Goal: Task Accomplishment & Management: Manage account settings

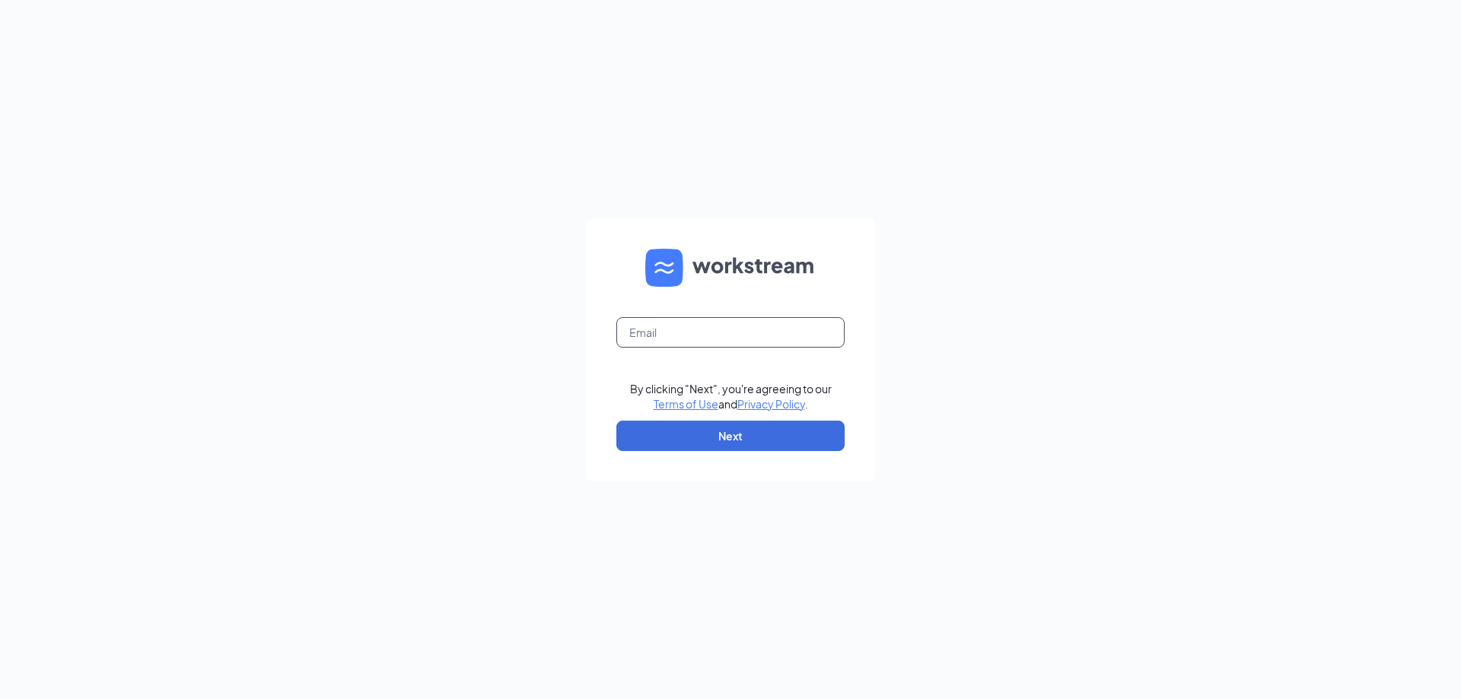
click at [721, 333] on input "text" at bounding box center [730, 332] width 228 height 30
type input "antman@aceretailer.com"
click at [733, 447] on button "Next" at bounding box center [730, 436] width 228 height 30
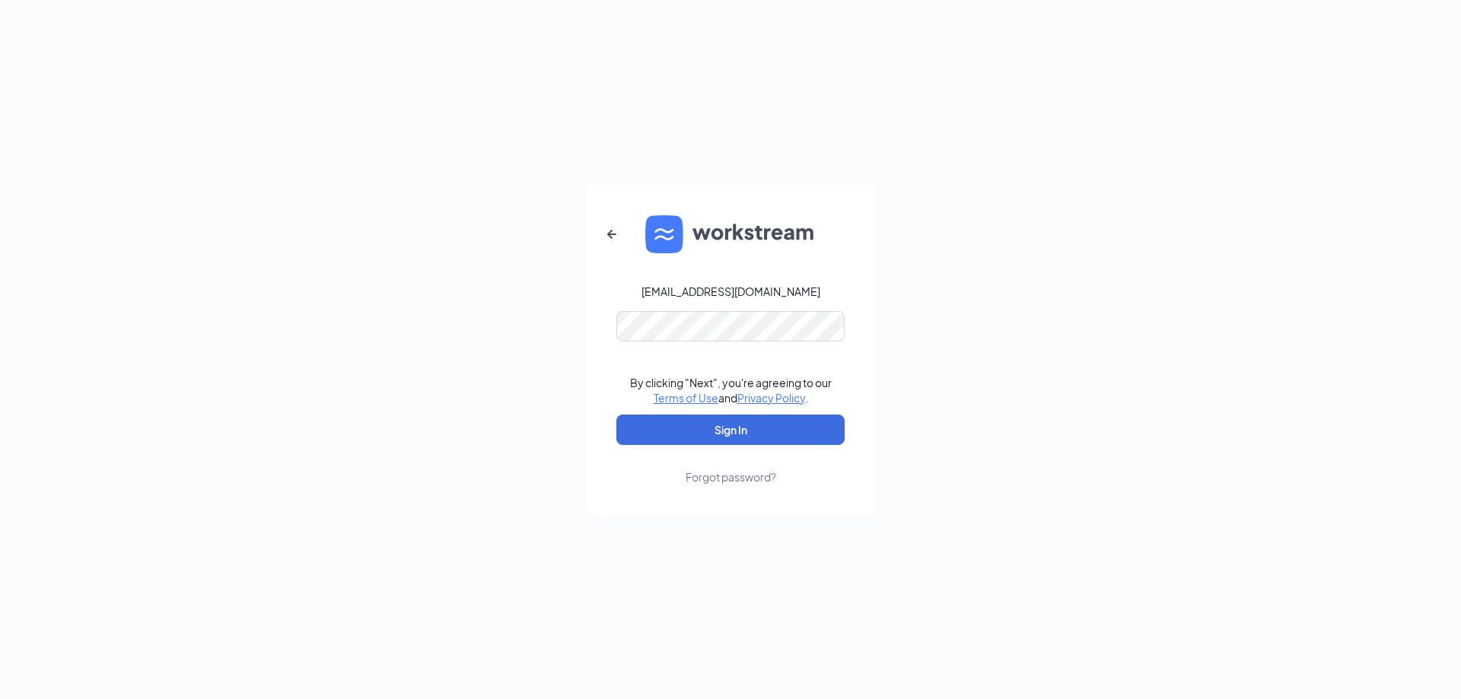
click at [718, 451] on link "Forgot password?" at bounding box center [730, 465] width 91 height 40
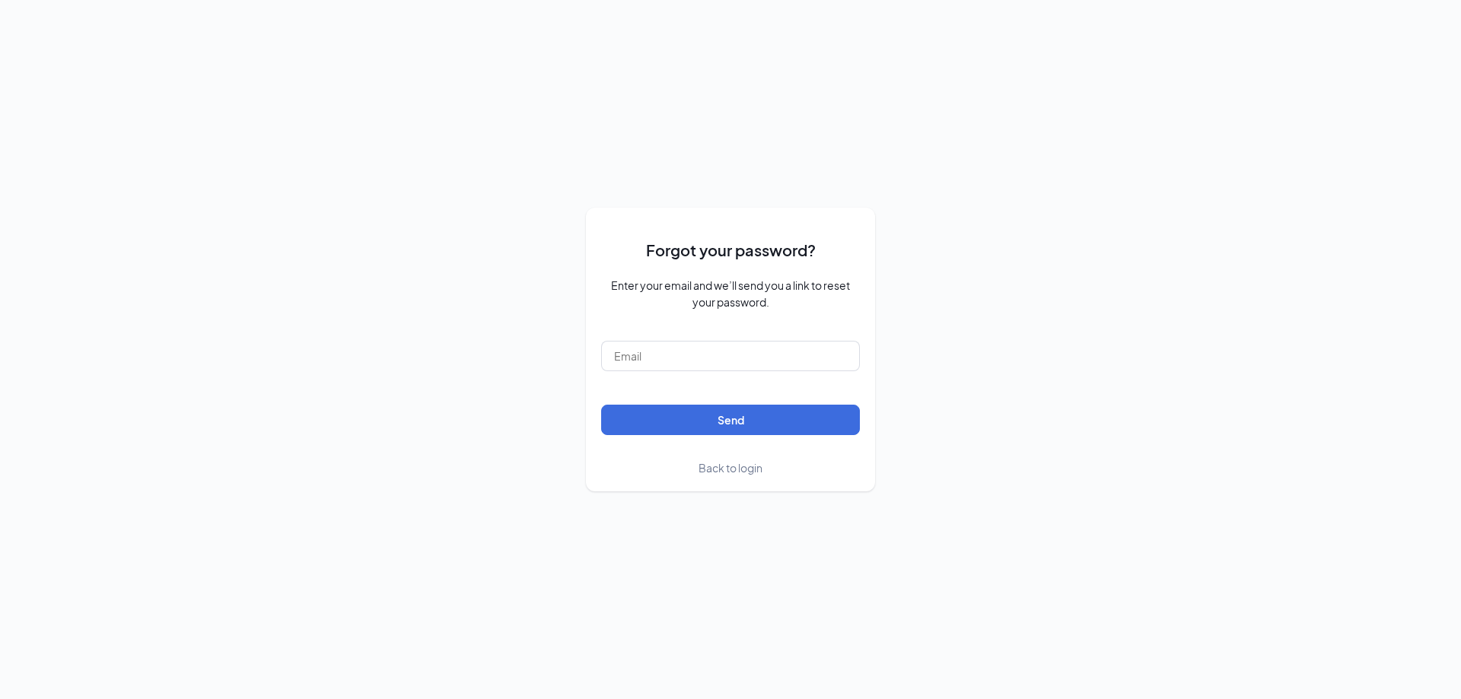
click at [711, 471] on span "Back to login" at bounding box center [730, 468] width 64 height 14
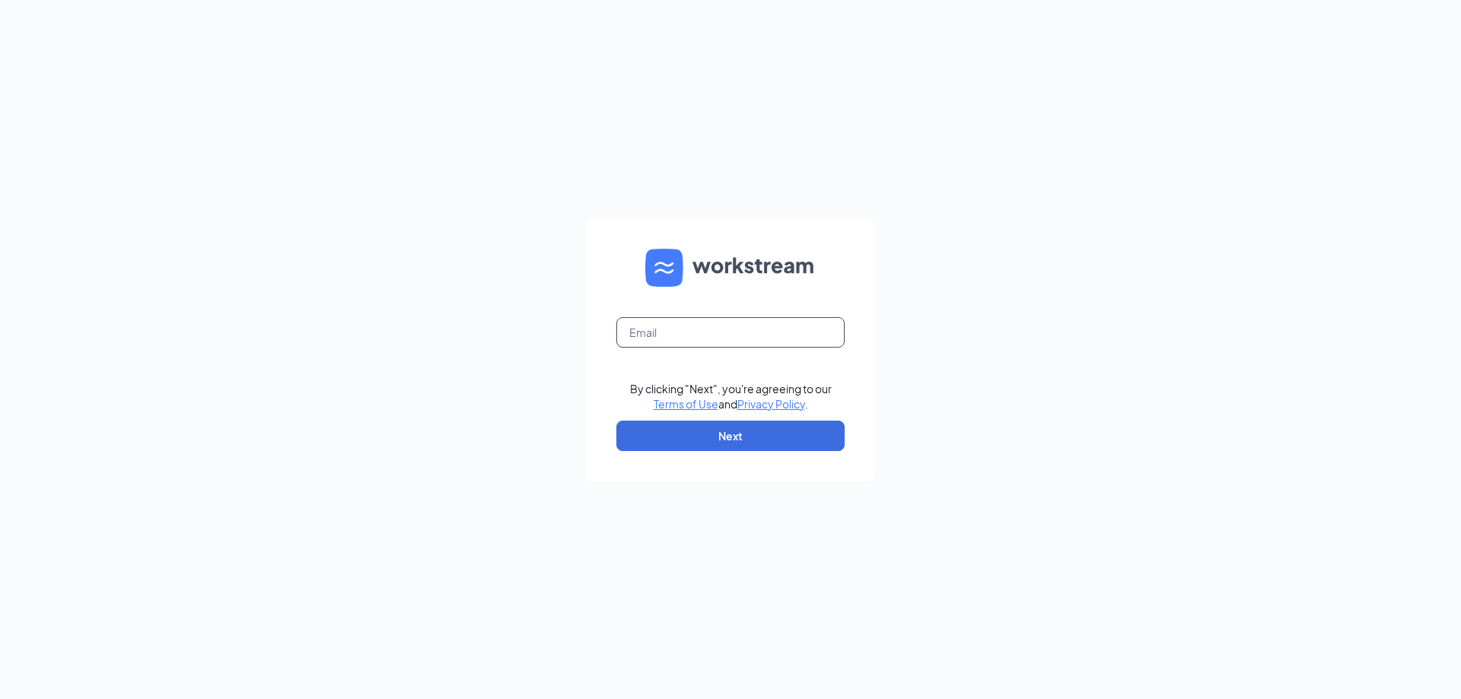
click at [711, 337] on input "text" at bounding box center [730, 332] width 228 height 30
type input "antman@aceretailer.com"
click at [683, 437] on button "Next" at bounding box center [730, 436] width 228 height 30
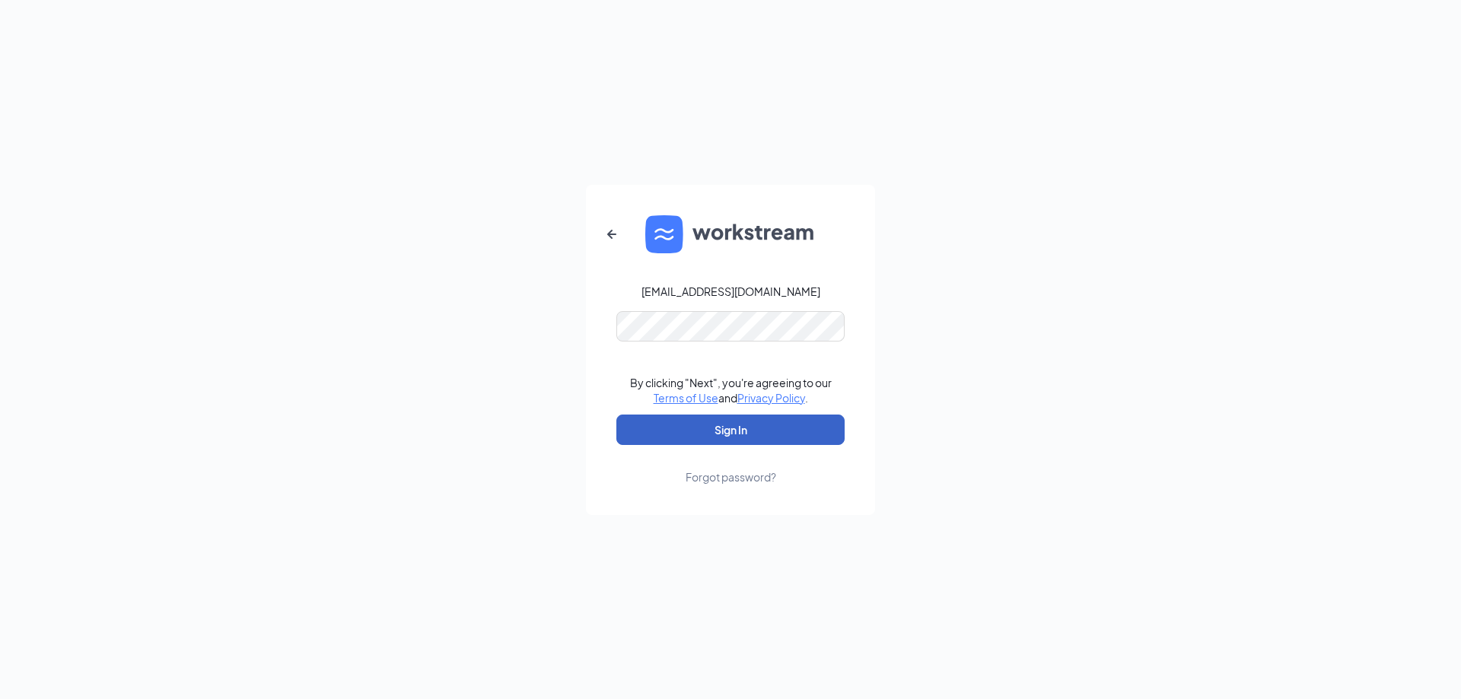
click at [705, 437] on button "Sign In" at bounding box center [730, 430] width 228 height 30
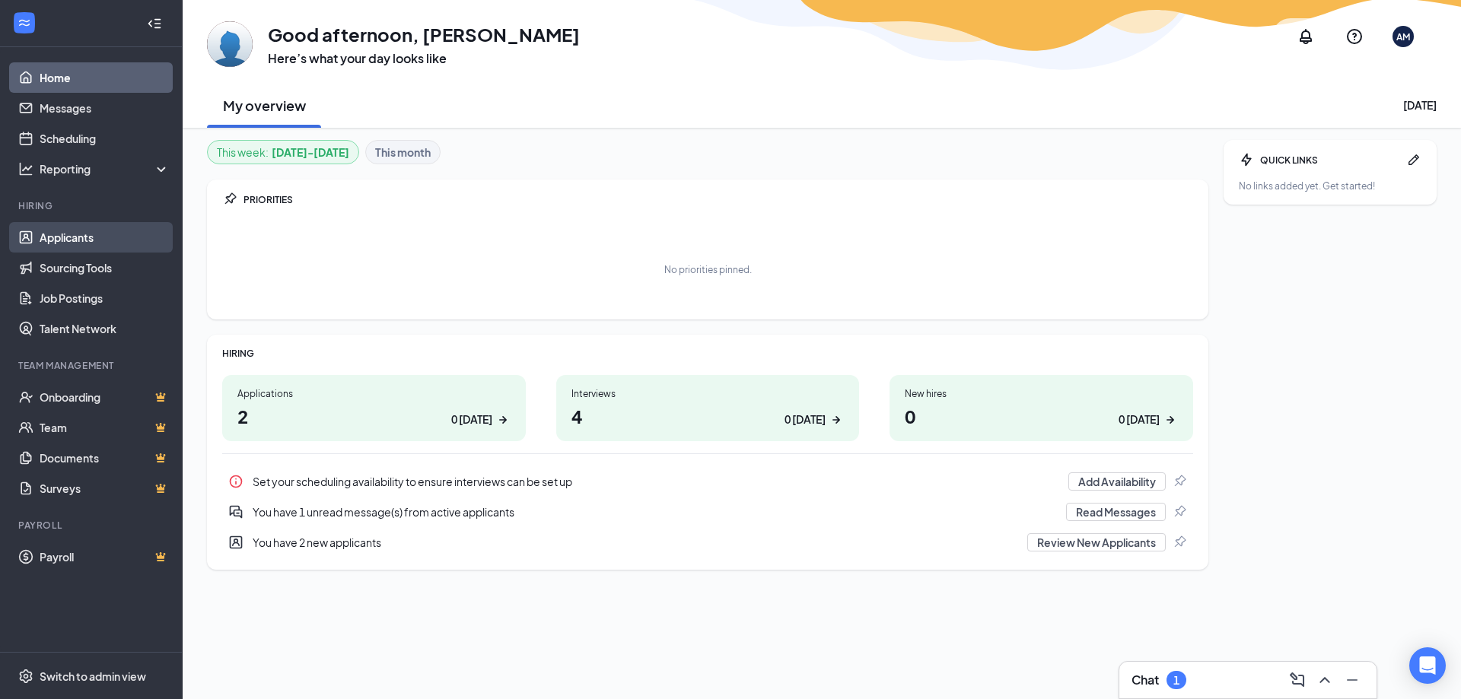
click at [40, 243] on link "Applicants" at bounding box center [105, 237] width 130 height 30
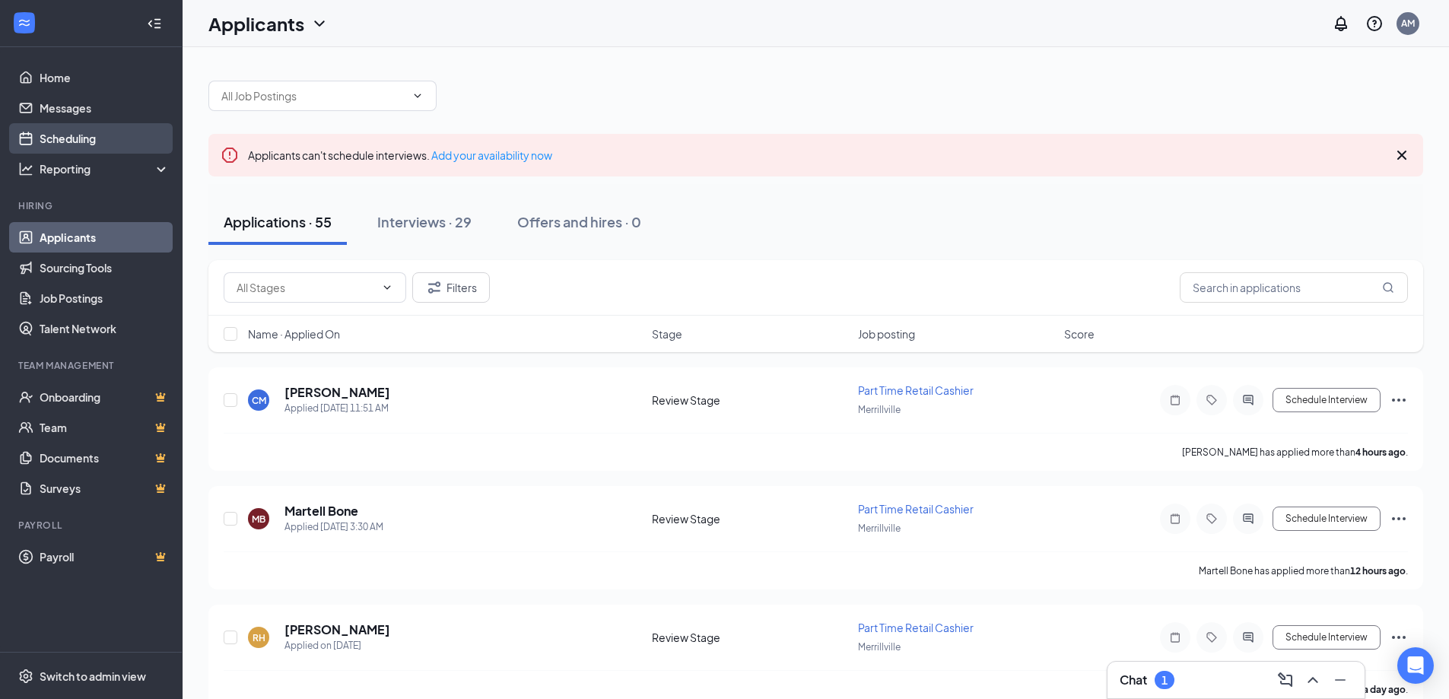
click at [68, 128] on link "Scheduling" at bounding box center [105, 138] width 130 height 30
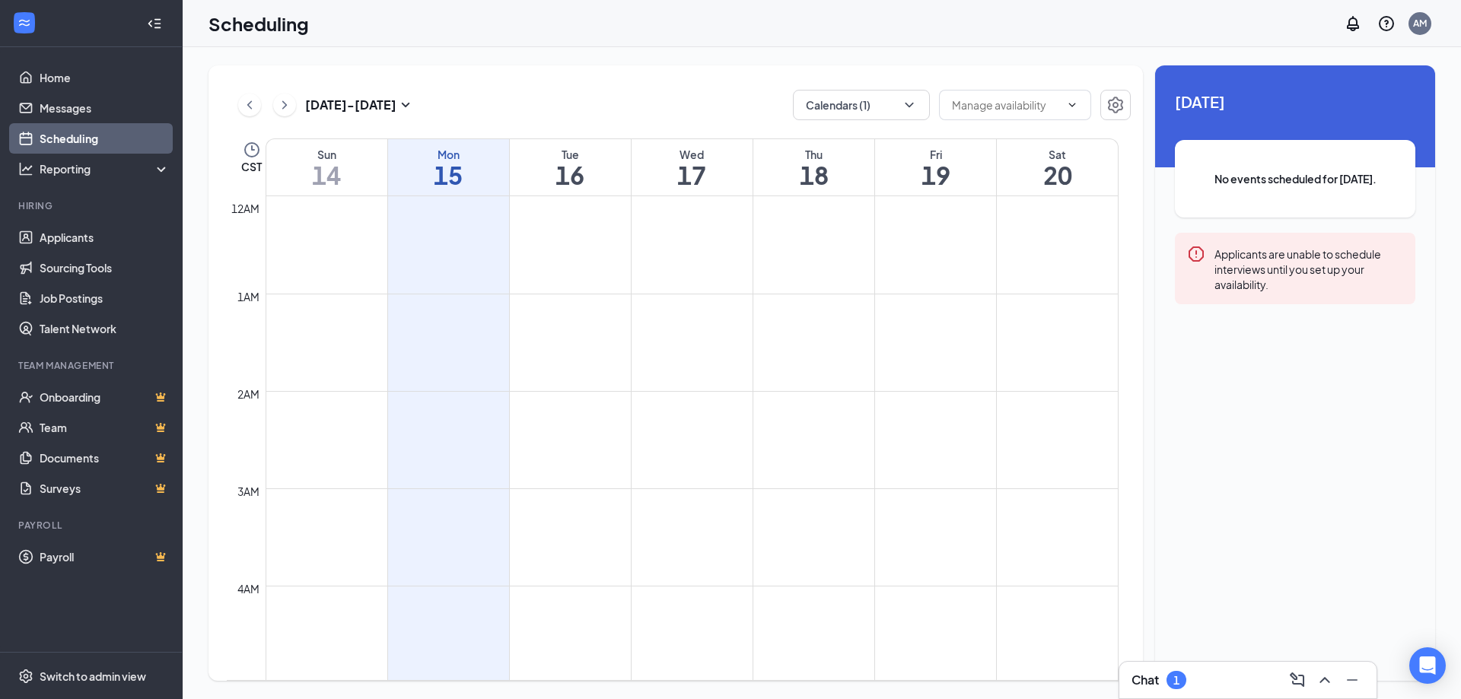
scroll to position [748, 0]
click at [906, 110] on icon "ChevronDown" at bounding box center [908, 104] width 15 height 15
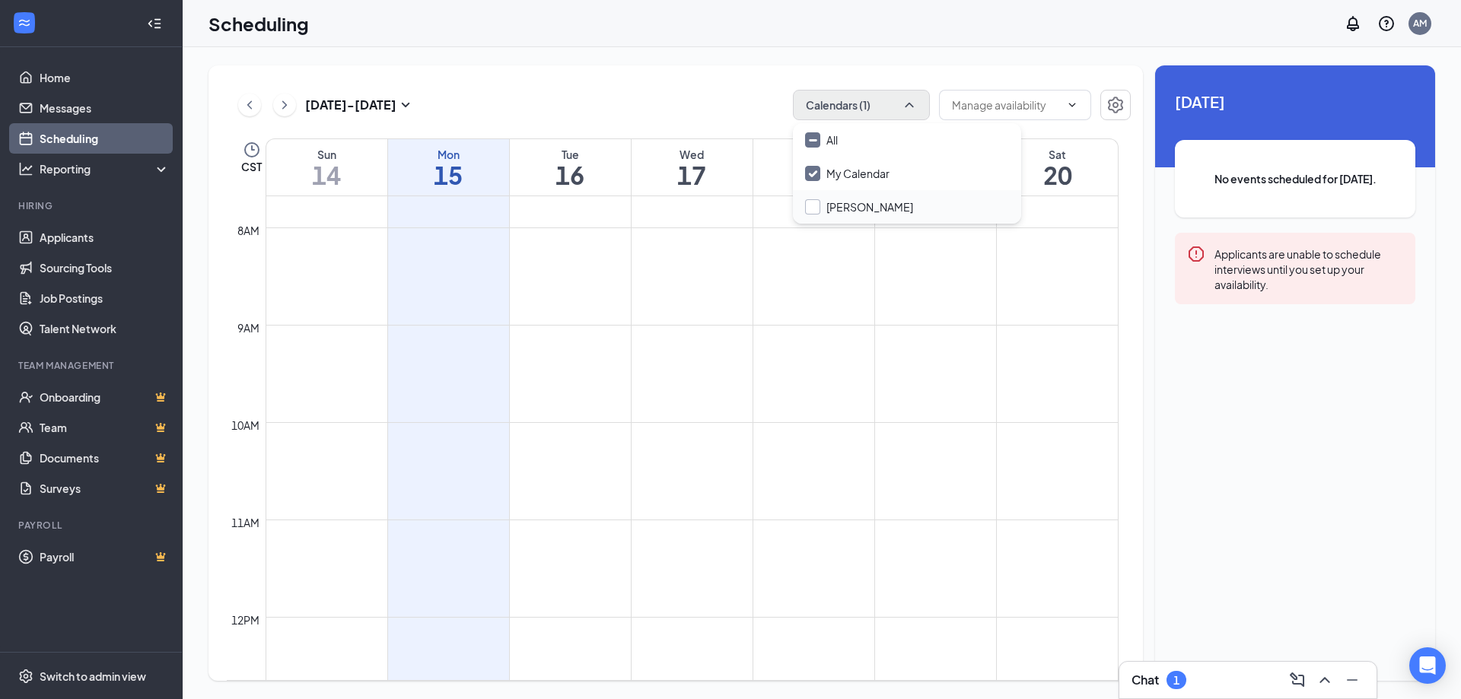
click at [815, 208] on input "[PERSON_NAME]" at bounding box center [859, 206] width 108 height 15
checkbox input "false"
checkbox input "true"
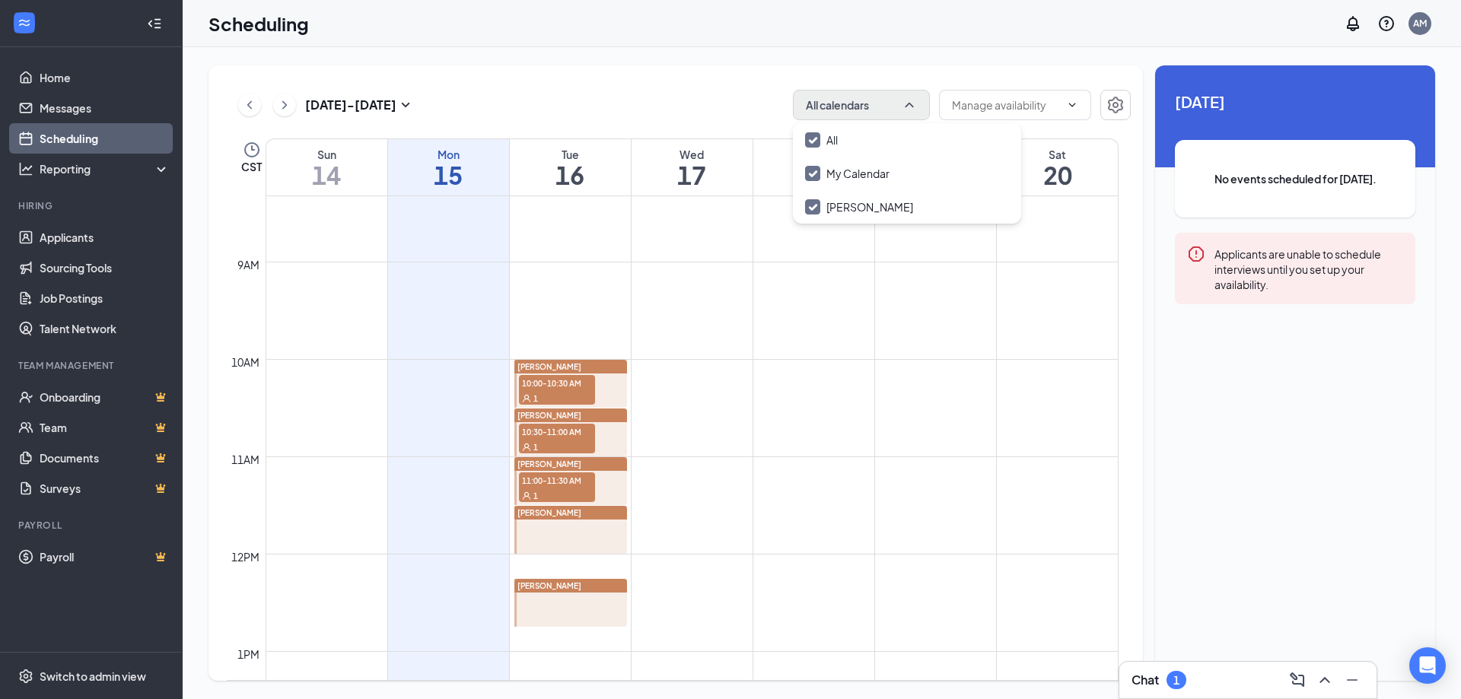
scroll to position [900, 0]
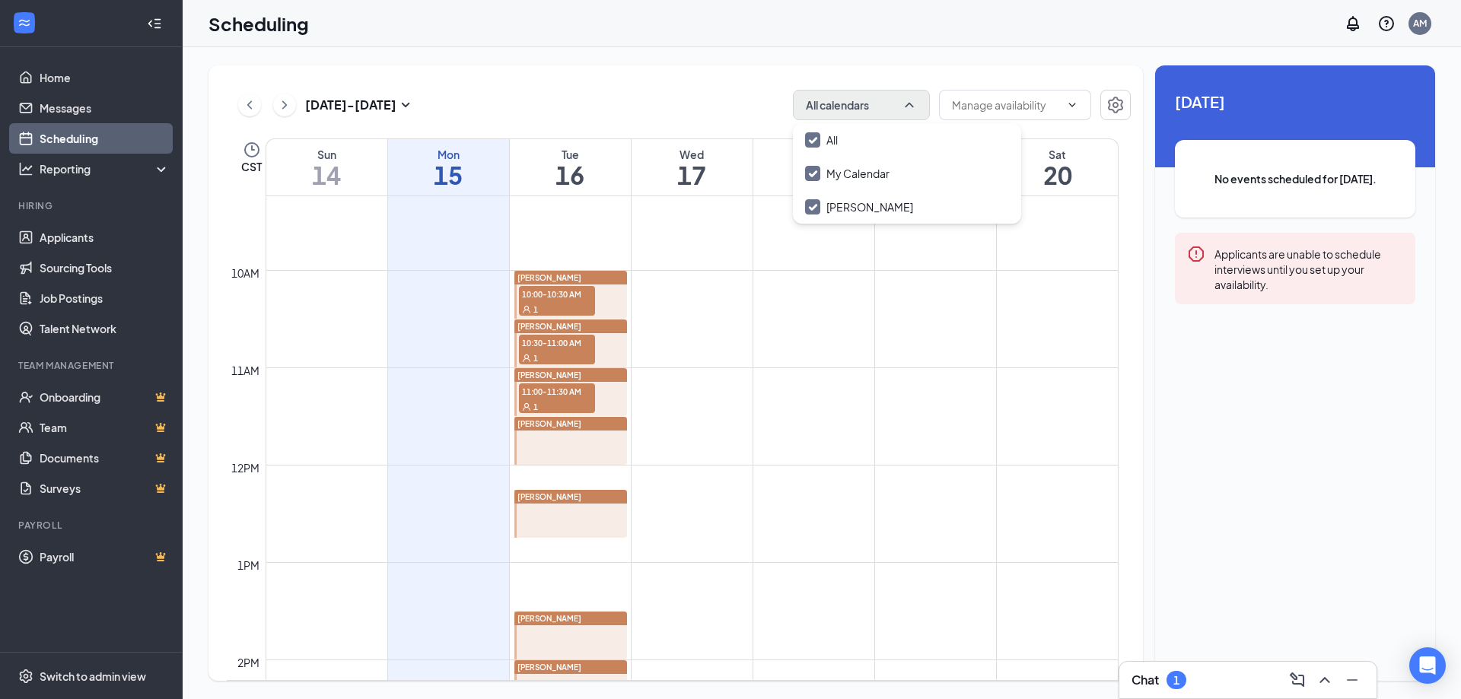
click at [582, 290] on span "10:00-10:30 AM" at bounding box center [557, 293] width 76 height 15
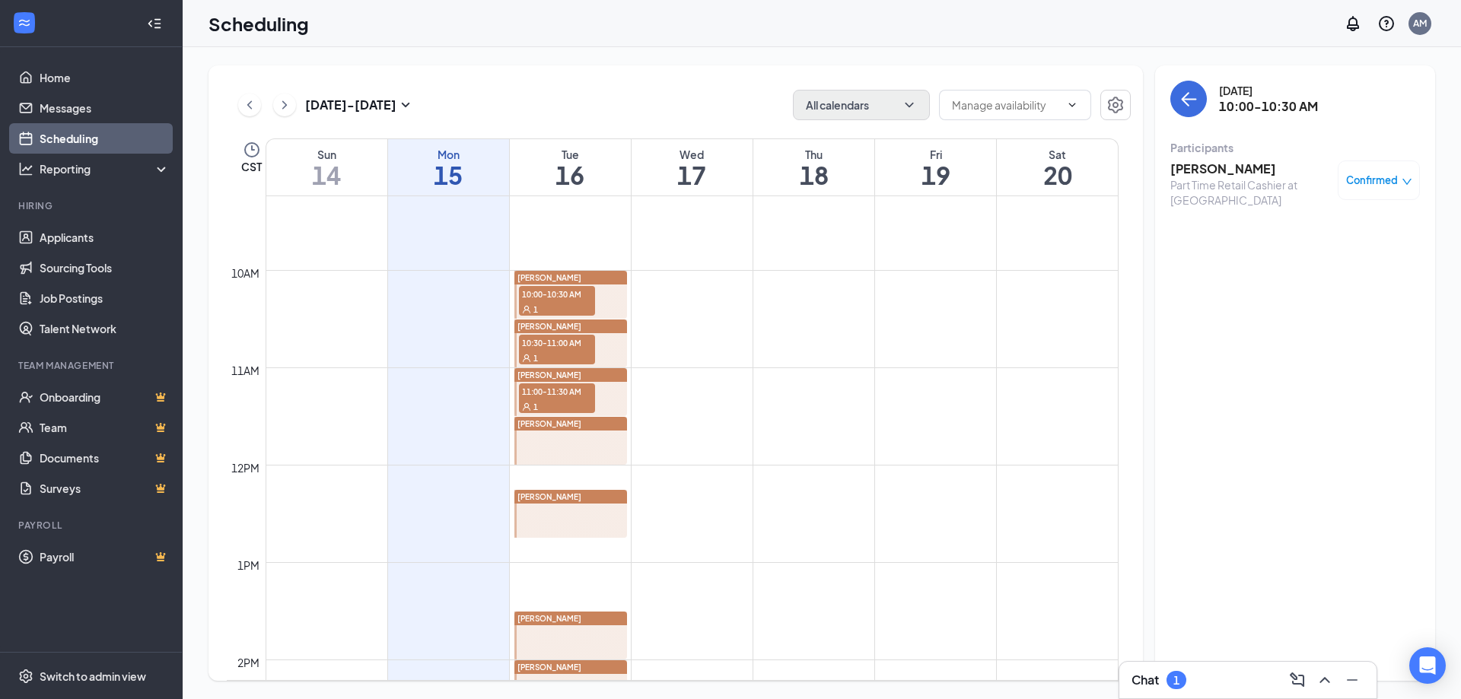
click at [558, 362] on div "1" at bounding box center [557, 357] width 76 height 15
click at [561, 395] on span "11:00-11:30 AM" at bounding box center [557, 390] width 76 height 15
click at [578, 355] on div "1" at bounding box center [557, 357] width 76 height 15
click at [1213, 170] on h3 "[PERSON_NAME]" at bounding box center [1250, 169] width 160 height 17
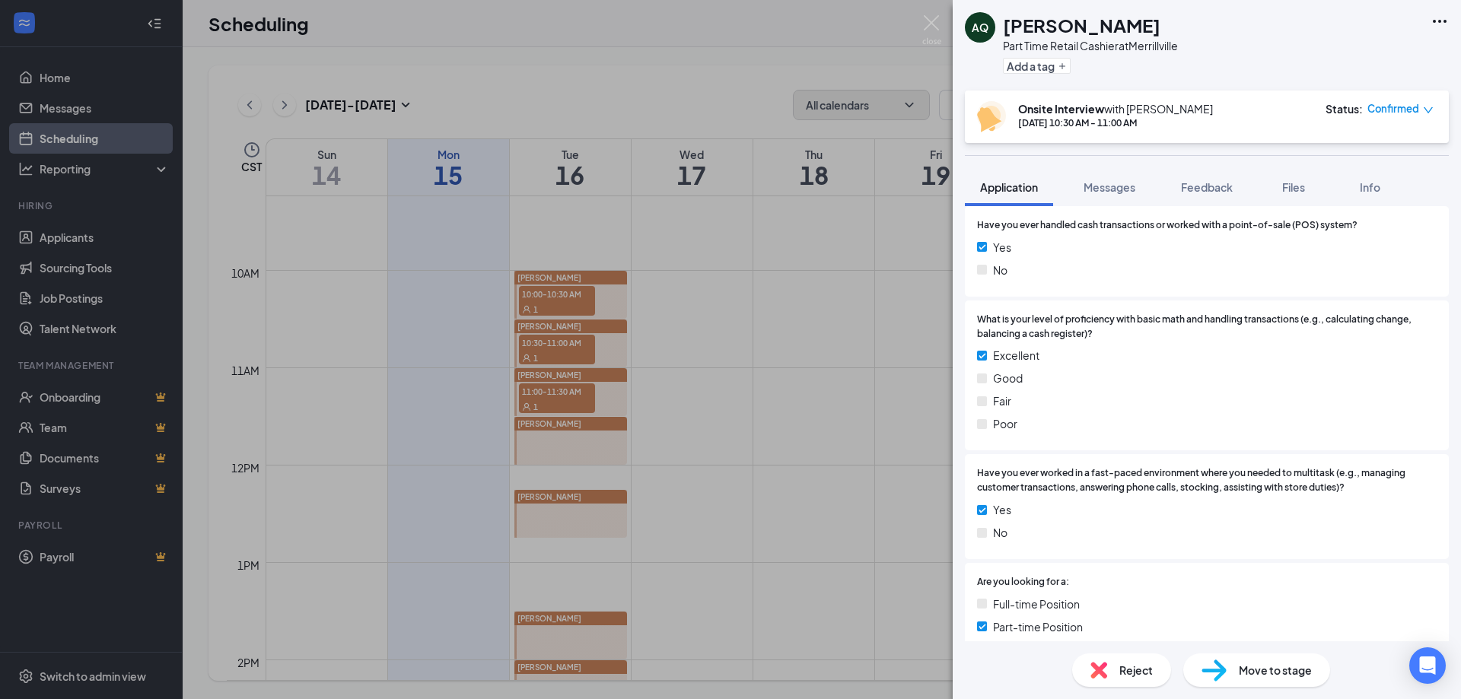
scroll to position [405, 0]
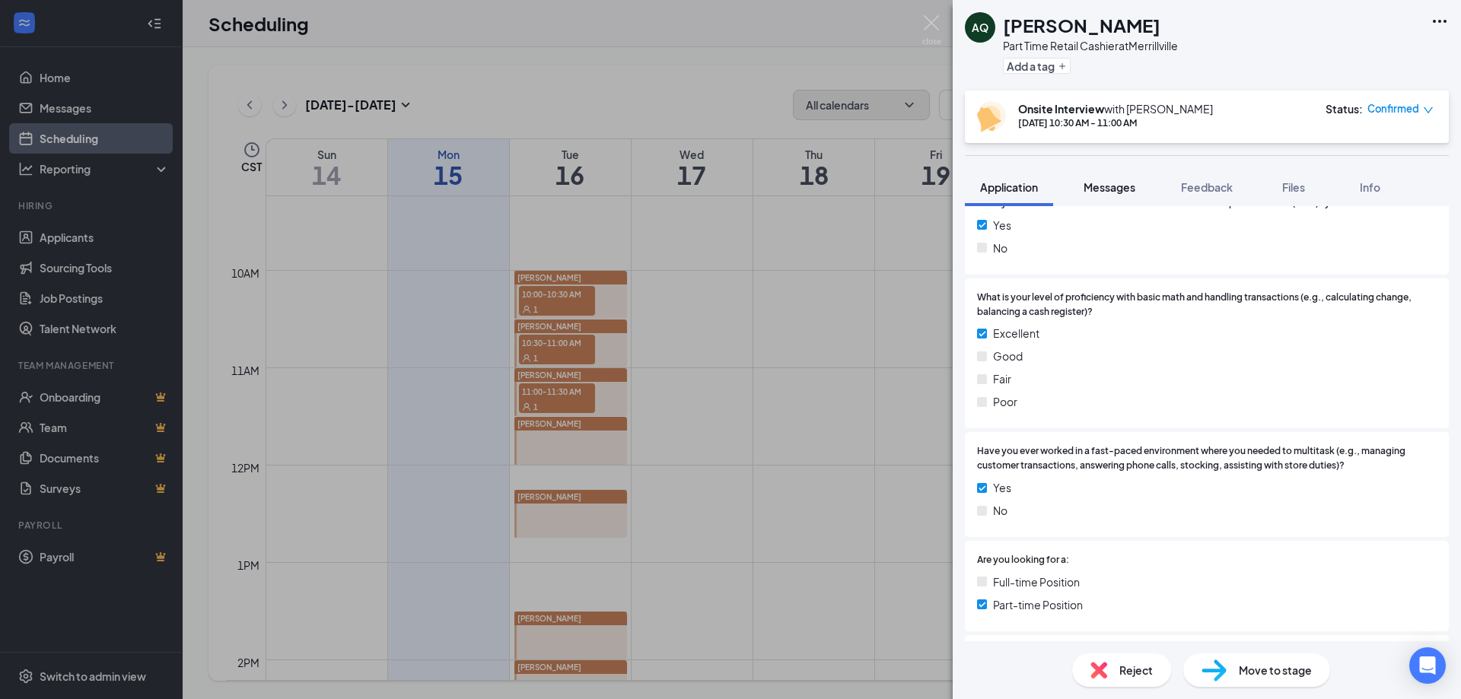
click at [1110, 186] on span "Messages" at bounding box center [1109, 187] width 52 height 14
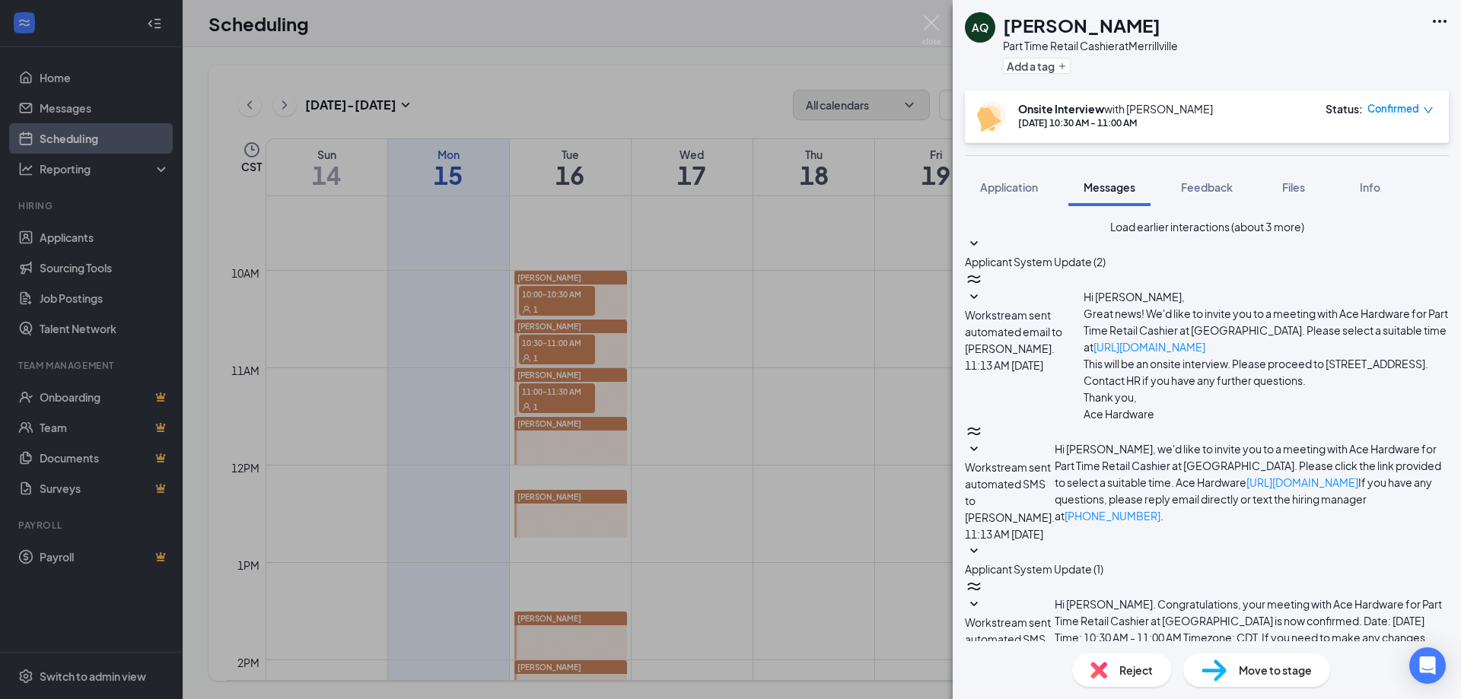
scroll to position [434, 0]
click at [940, 30] on img at bounding box center [931, 30] width 19 height 30
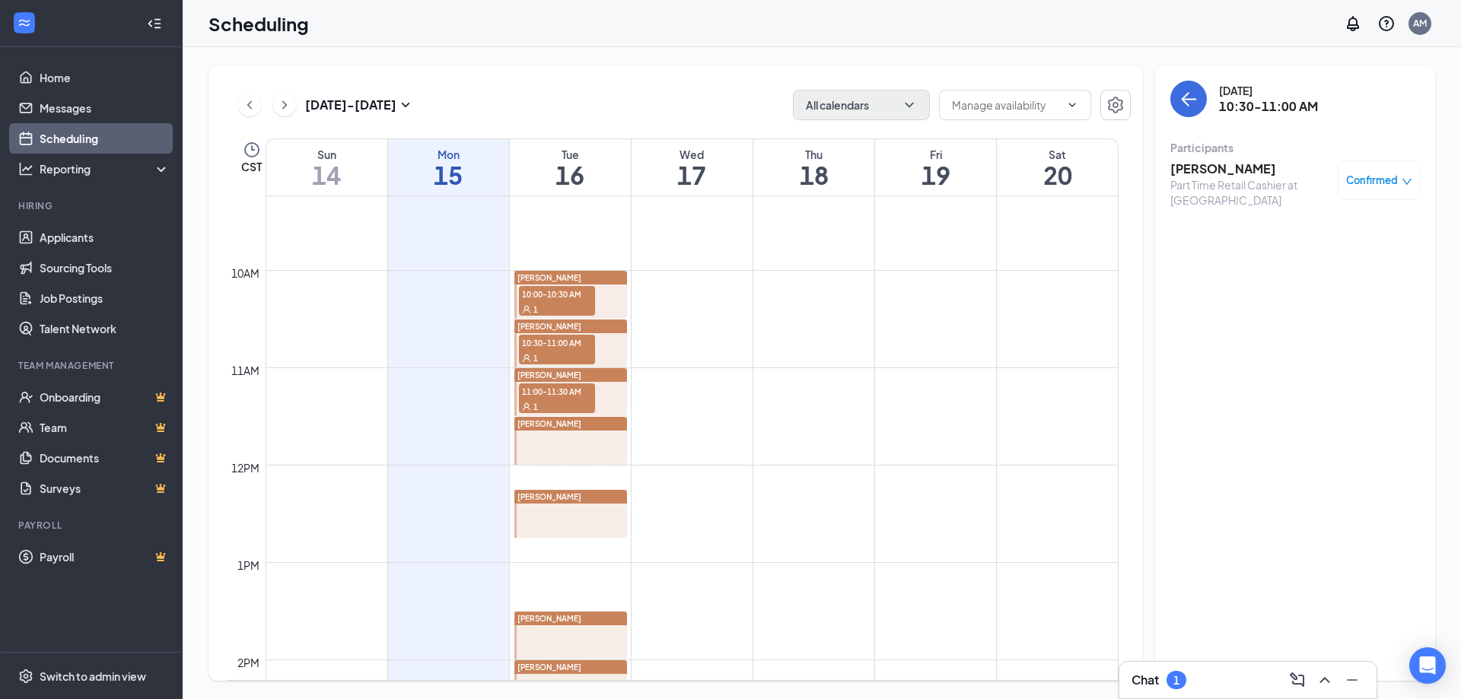
click at [557, 394] on span "11:00-11:30 AM" at bounding box center [557, 390] width 76 height 15
click at [1247, 173] on h3 "[PERSON_NAME]" at bounding box center [1250, 169] width 160 height 17
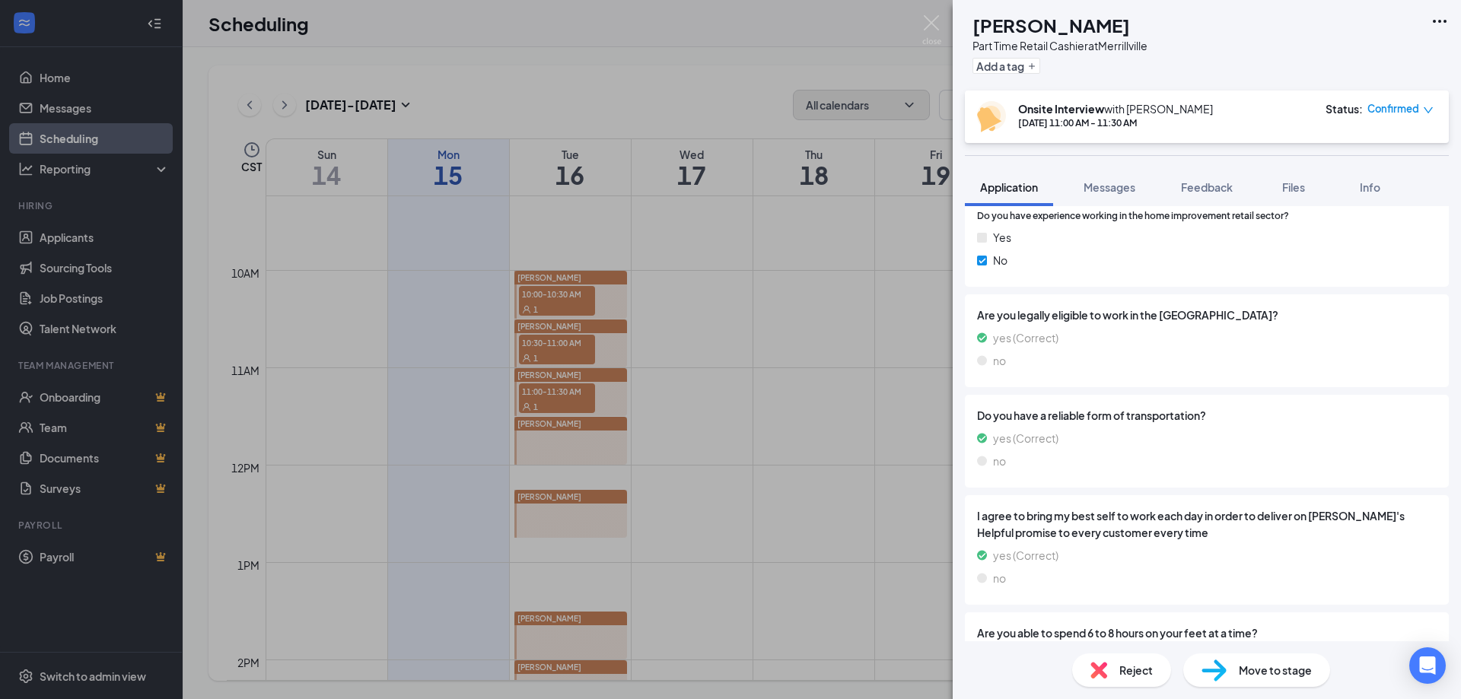
scroll to position [1927, 0]
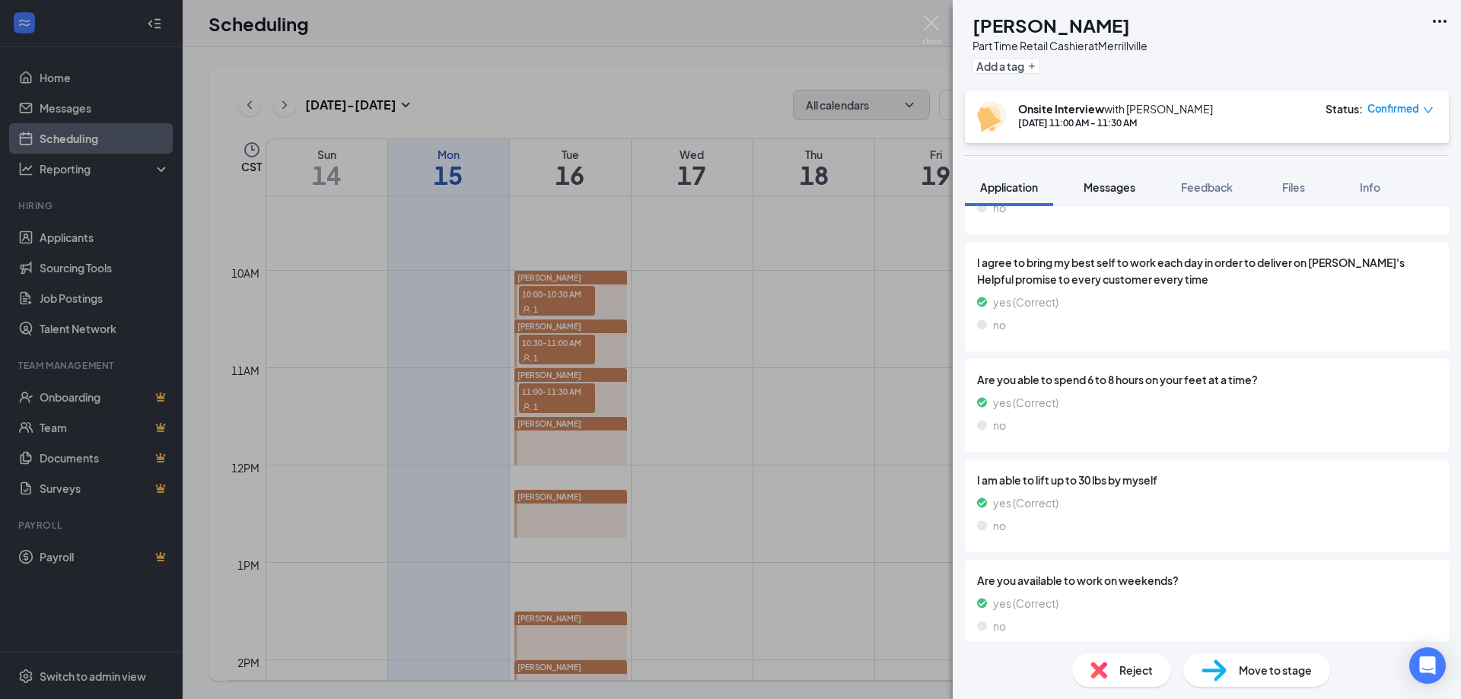
click at [1109, 195] on button "Messages" at bounding box center [1109, 187] width 82 height 38
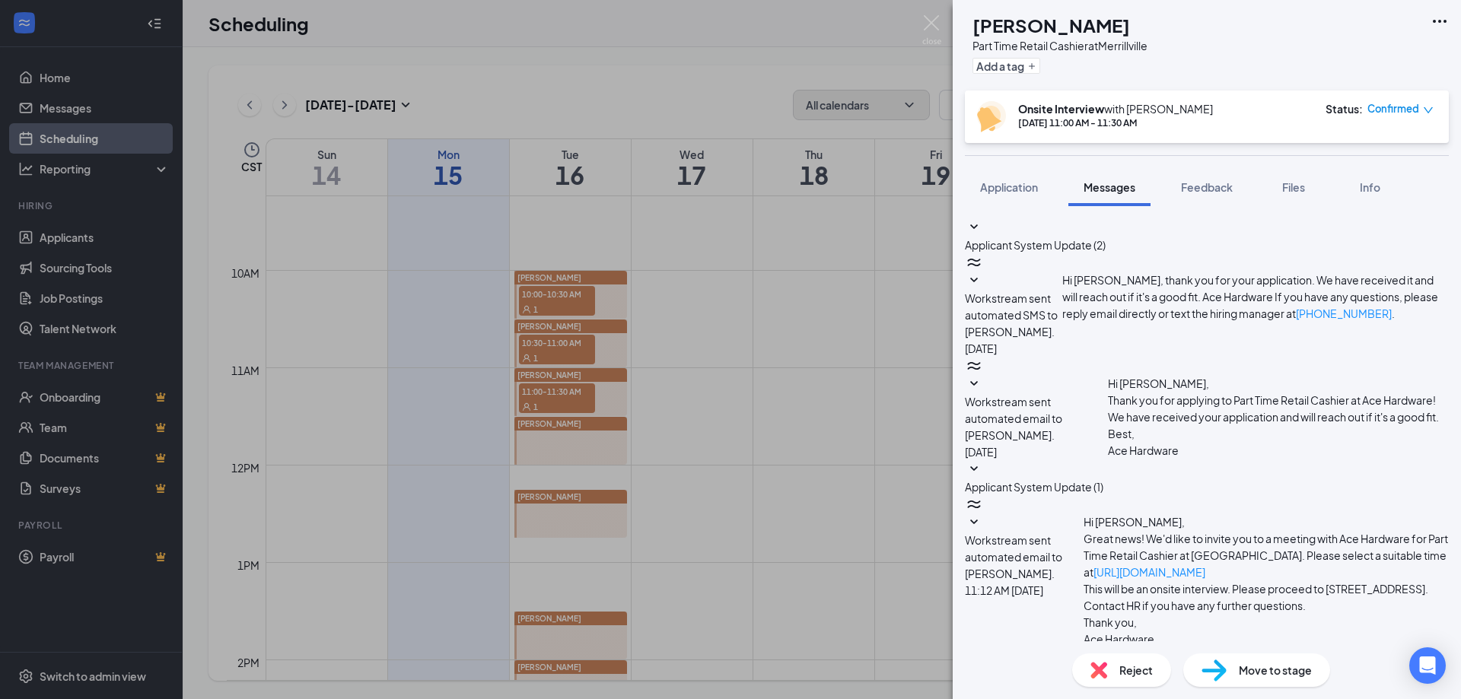
scroll to position [294, 0]
click at [598, 375] on div "BS [PERSON_NAME] Part Time Retail Cashier at [GEOGRAPHIC_DATA] Add a tag Onsite…" at bounding box center [730, 349] width 1461 height 699
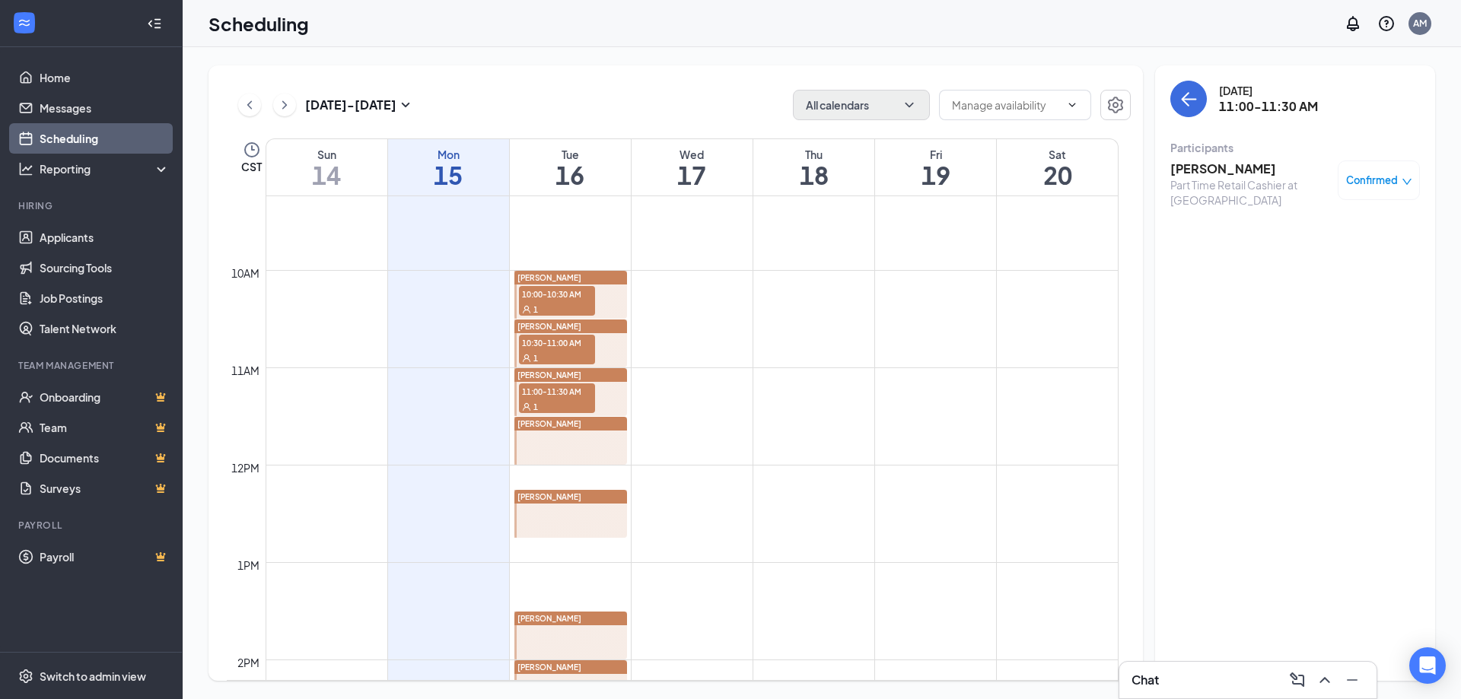
click at [594, 402] on div "1" at bounding box center [557, 406] width 76 height 15
click at [554, 399] on div "1" at bounding box center [557, 406] width 76 height 15
click at [573, 350] on div "1" at bounding box center [557, 357] width 76 height 15
click at [568, 294] on span "10:00-10:30 AM" at bounding box center [557, 293] width 76 height 15
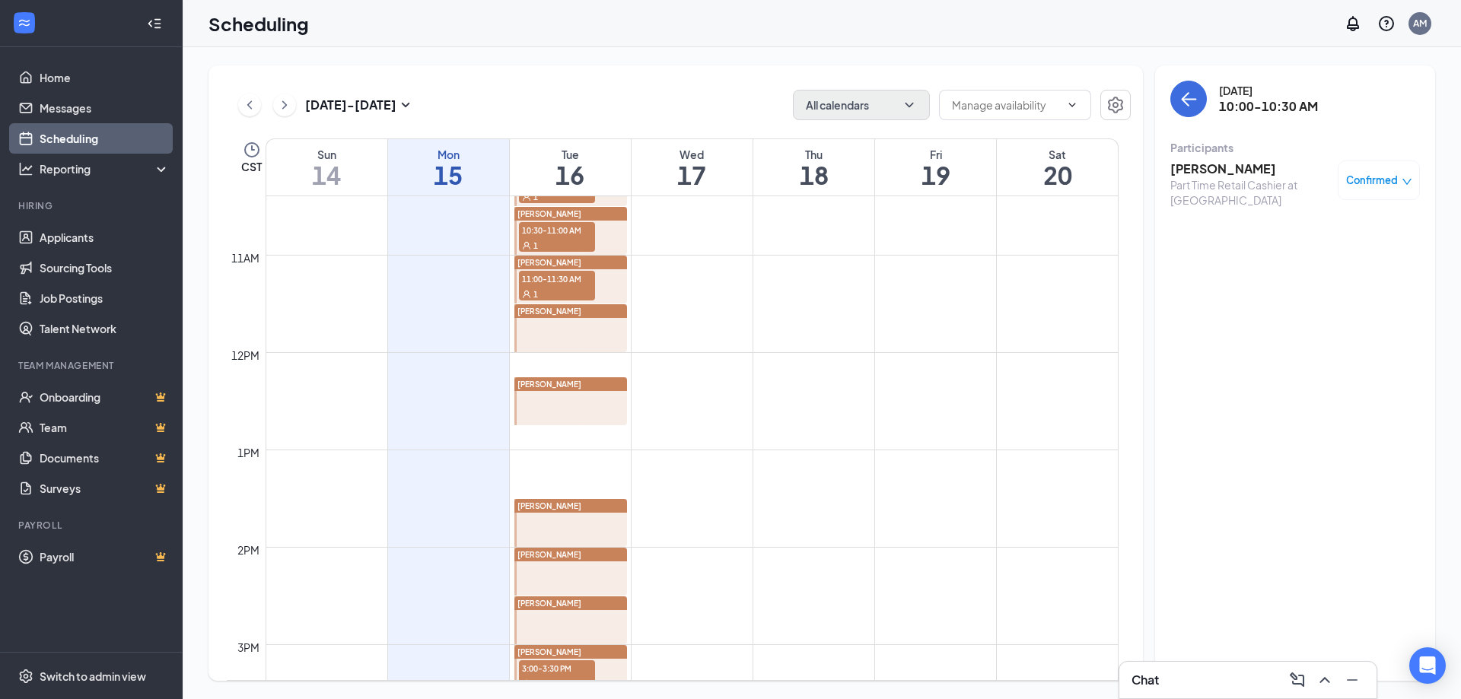
scroll to position [1204, 0]
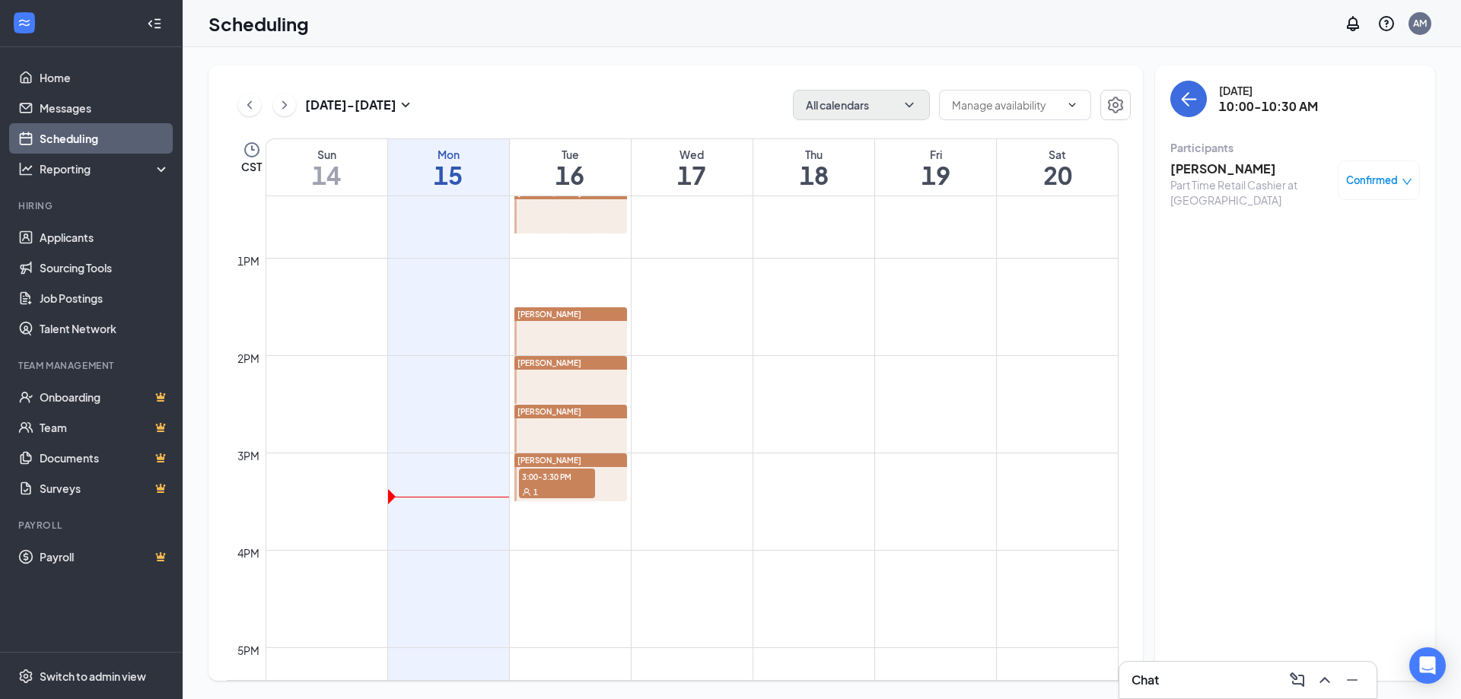
click at [547, 470] on span "3:00-3:30 PM" at bounding box center [557, 476] width 76 height 15
click at [1220, 168] on h3 "[PERSON_NAME]" at bounding box center [1250, 169] width 160 height 17
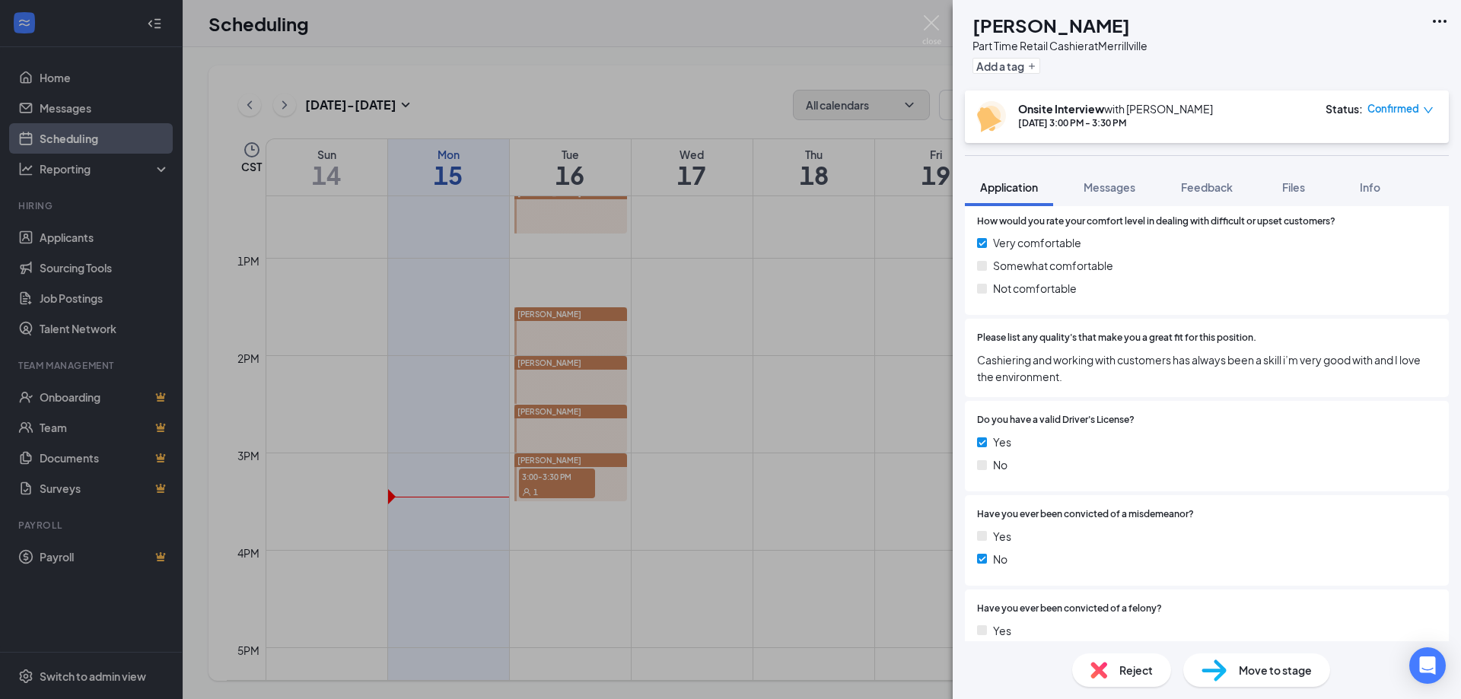
scroll to position [964, 0]
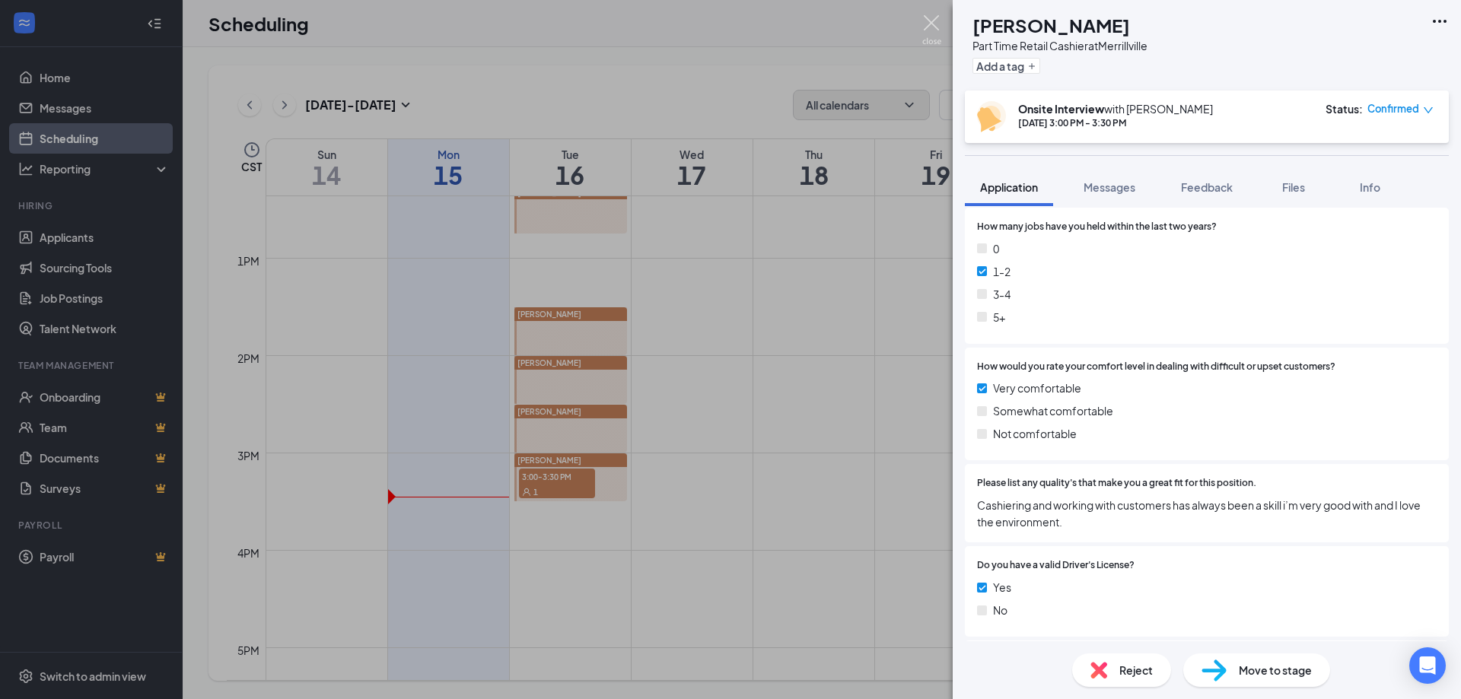
click at [933, 28] on img at bounding box center [931, 30] width 19 height 30
